Goal: Check status: Check status

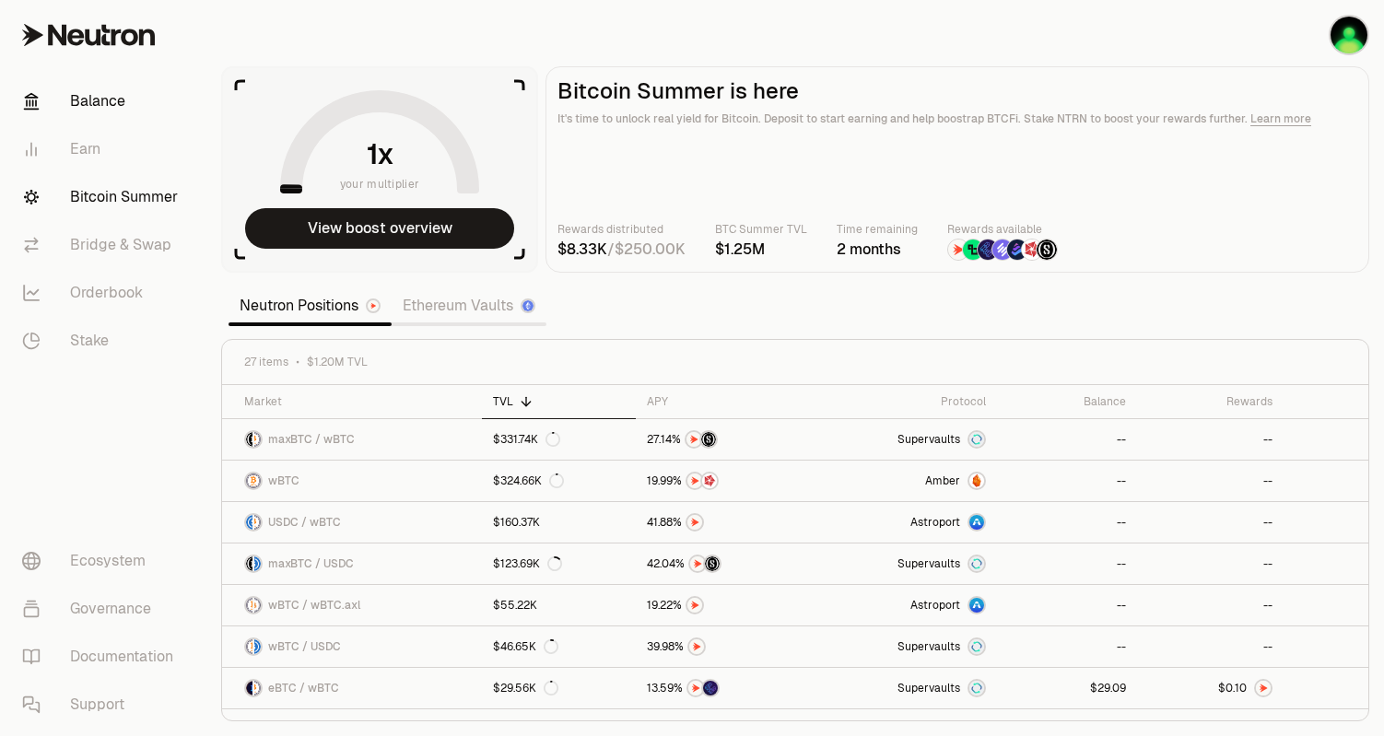
click at [112, 100] on link "Balance" at bounding box center [103, 101] width 192 height 48
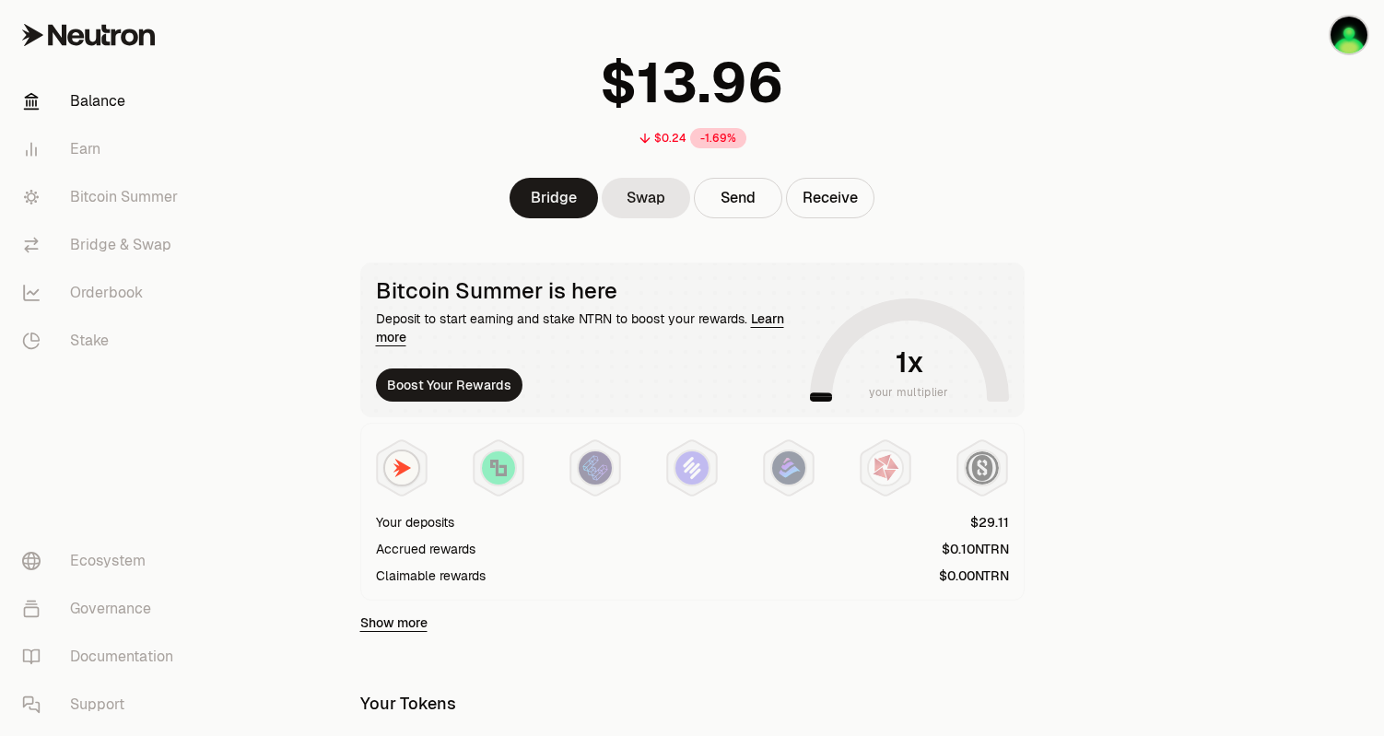
scroll to position [332, 0]
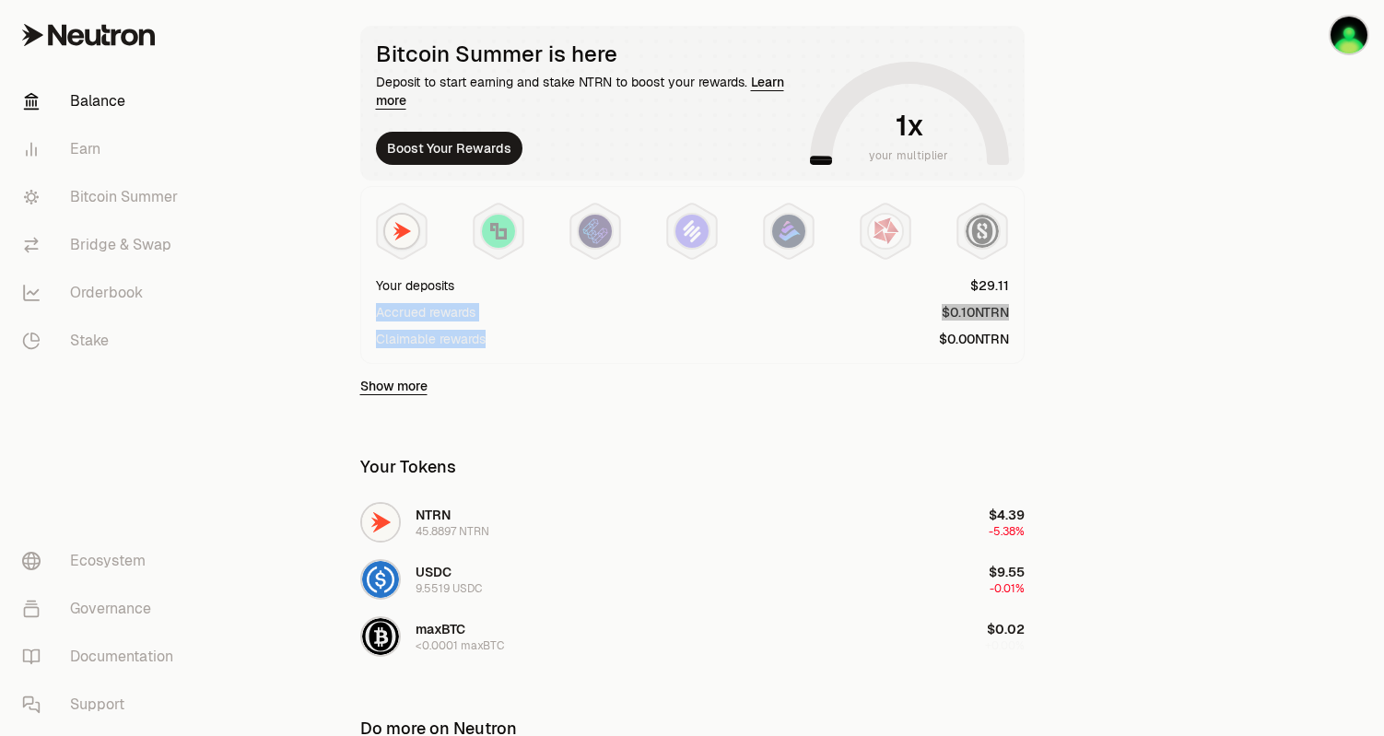
drag, startPoint x: 496, startPoint y: 344, endPoint x: 364, endPoint y: 313, distance: 135.3
click at [364, 313] on div "Your deposits Accrued rewards Claimable rewards" at bounding box center [692, 275] width 664 height 178
copy div "Accrued rewards Claimable rewards"
